Goal: Information Seeking & Learning: Learn about a topic

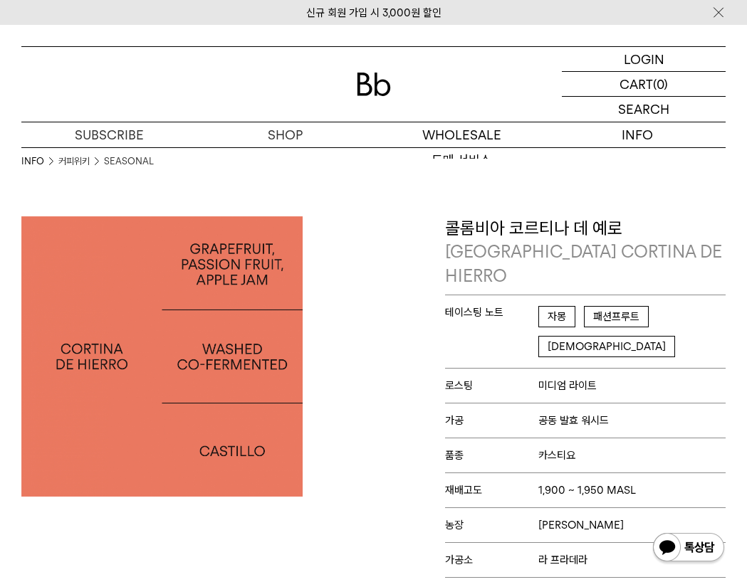
scroll to position [331, 0]
click at [643, 201] on div "INFO 커피위키 SEASONAL" at bounding box center [373, 181] width 704 height 69
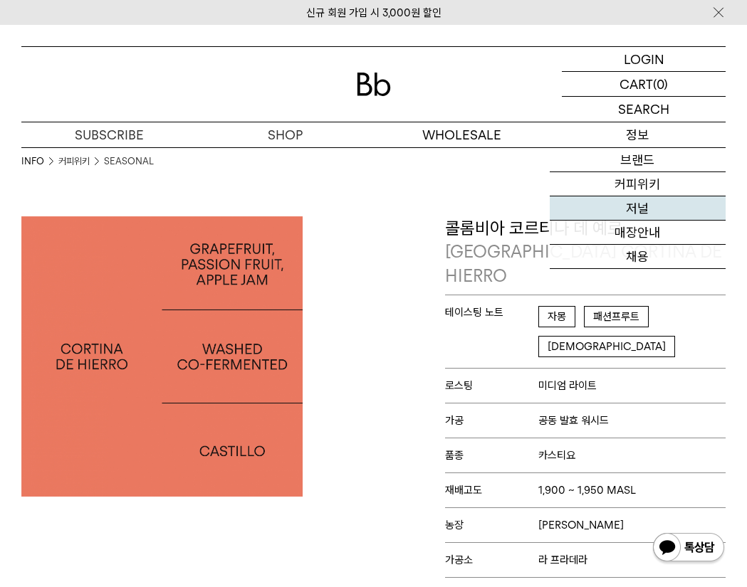
click at [644, 219] on link "저널" at bounding box center [638, 209] width 176 height 24
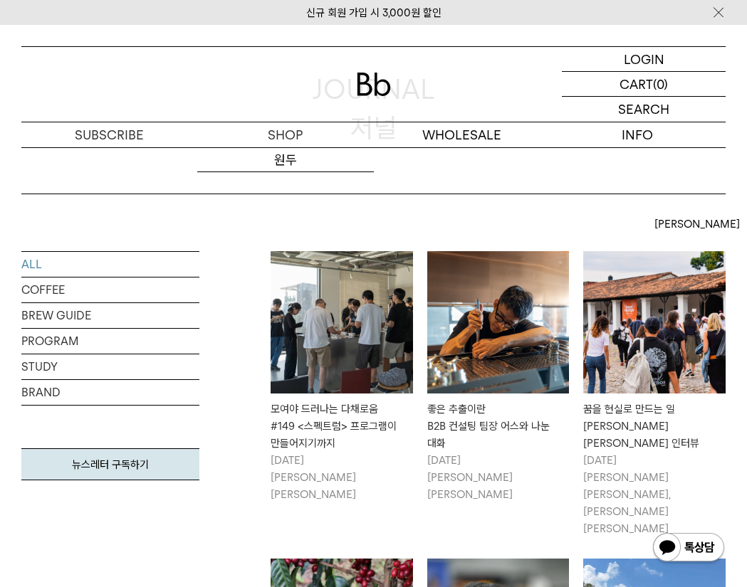
click at [345, 332] on img at bounding box center [342, 322] width 142 height 142
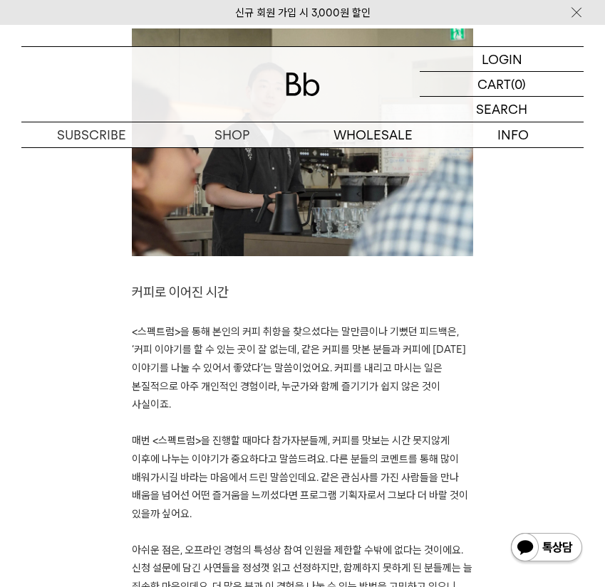
scroll to position [3783, 0]
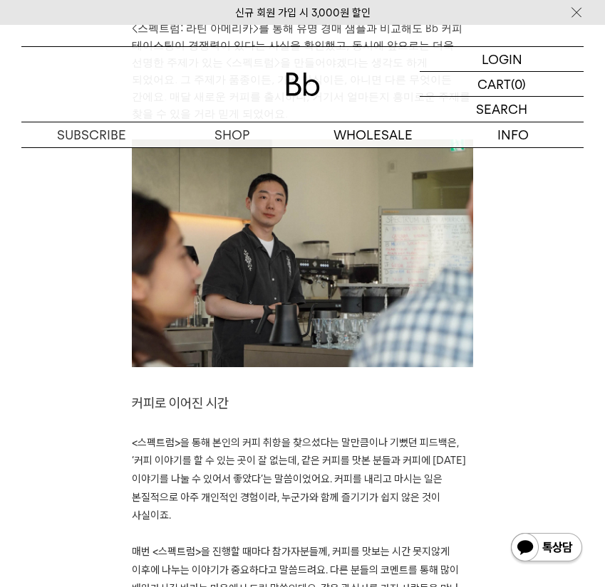
click at [305, 437] on span "<스펙트럼>을 통해 본인의 커피 취향을 찾으셨다는 말만큼이나 기뻤던 피드백은, ‘커피 이야기를 할 수 있는 곳이 잘 없는데, 같은 커피를 맛본…" at bounding box center [299, 479] width 334 height 85
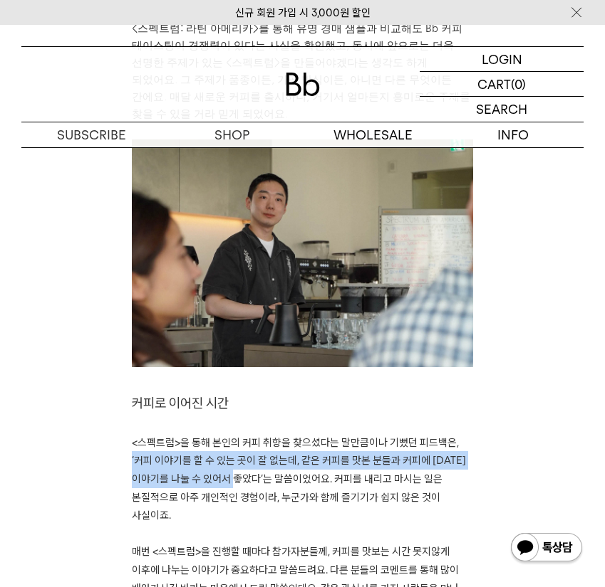
drag, startPoint x: 263, startPoint y: 392, endPoint x: 127, endPoint y: 373, distance: 136.7
copy span "‘커피 이야기를 할 수 있는 곳이 잘 없는데, 같은 커피를 맛본 분들과 커피에 대한 이야기를 나눌 수 있어서 좋았다’"
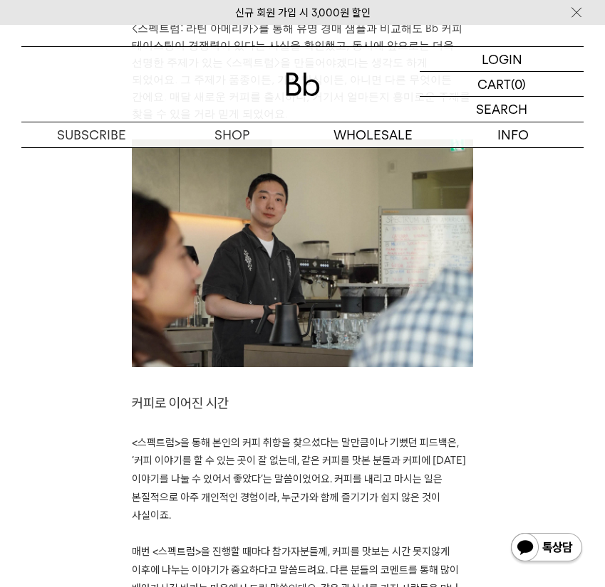
drag, startPoint x: 168, startPoint y: 452, endPoint x: 182, endPoint y: 453, distance: 13.5
click at [169, 525] on p at bounding box center [302, 534] width 341 height 19
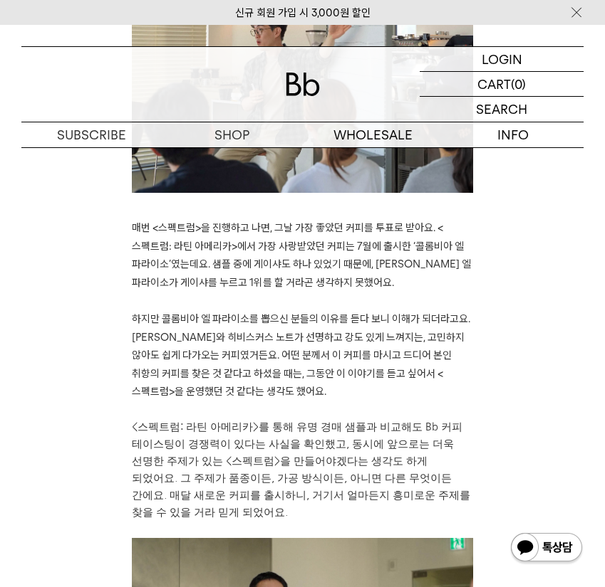
scroll to position [3358, 0]
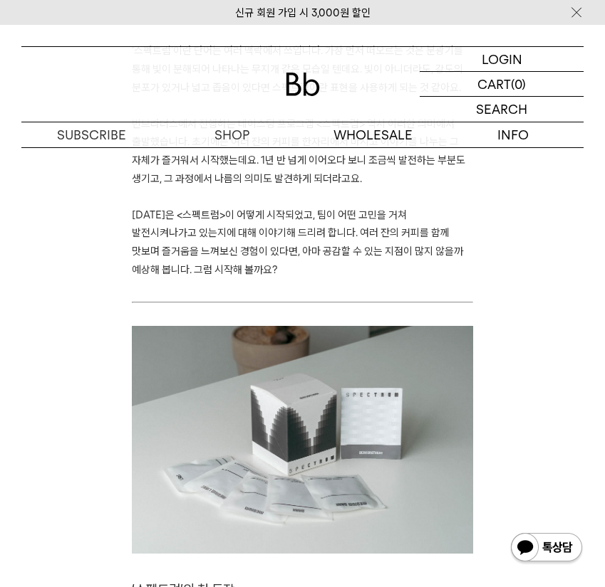
scroll to position [297, 0]
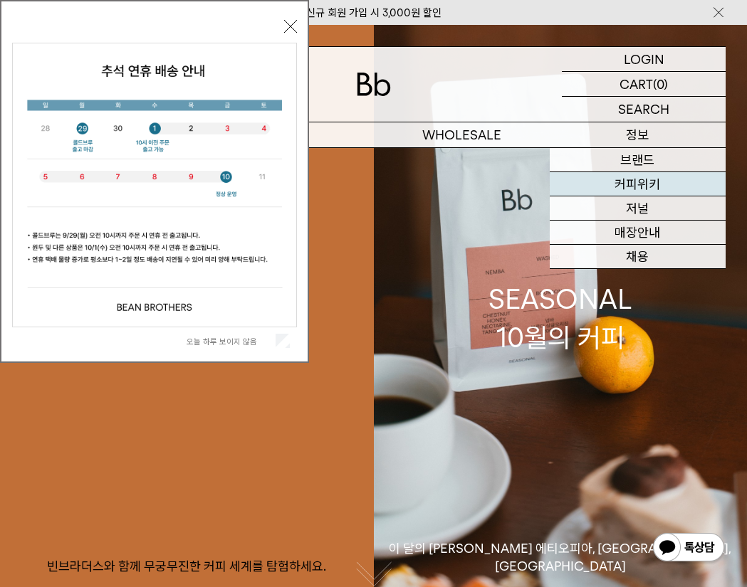
click at [638, 179] on link "커피위키" at bounding box center [638, 184] width 176 height 24
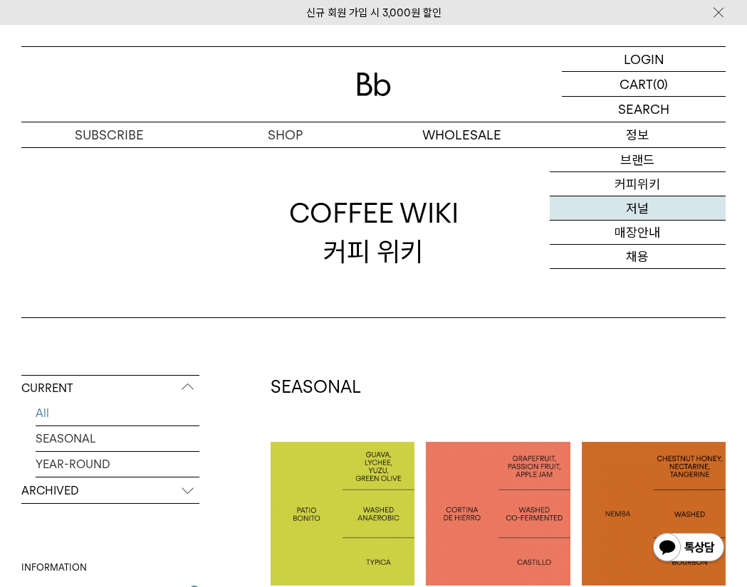
click at [648, 210] on link "저널" at bounding box center [638, 209] width 176 height 24
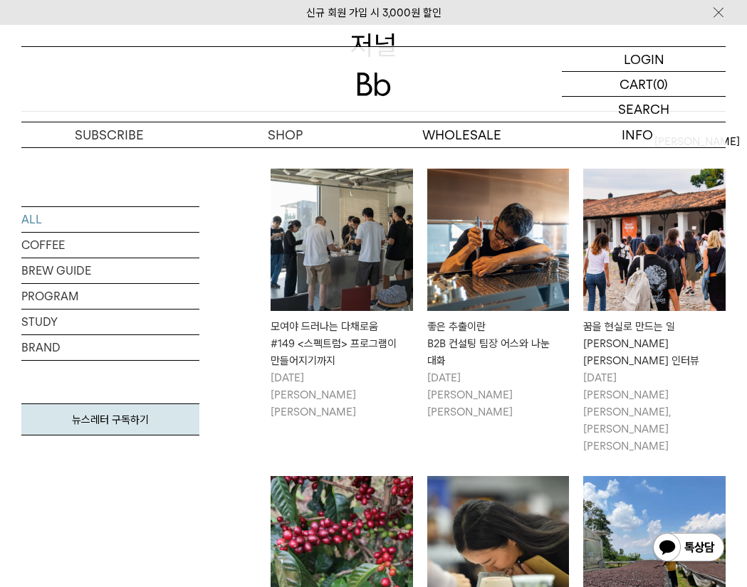
click at [368, 242] on img at bounding box center [342, 240] width 142 height 142
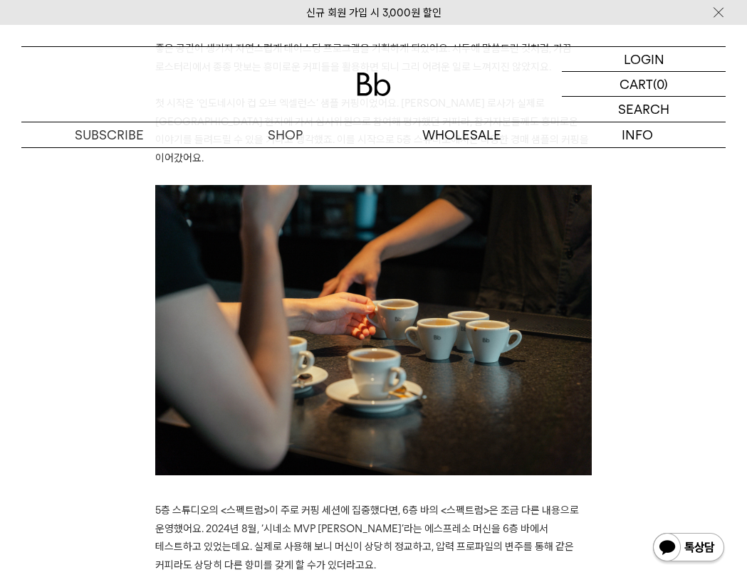
scroll to position [1745, 0]
